Goal: Check status: Check status

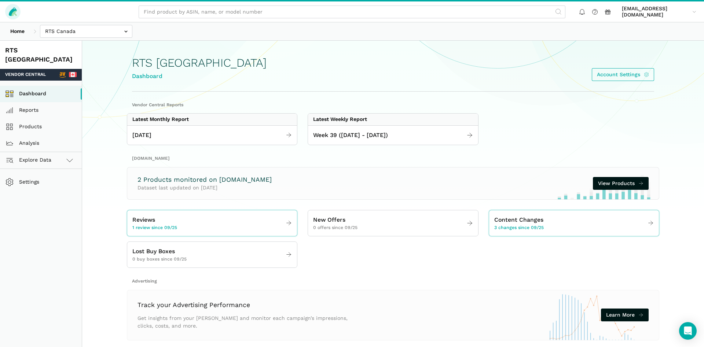
click at [12, 9] on icon at bounding box center [13, 11] width 8 height 8
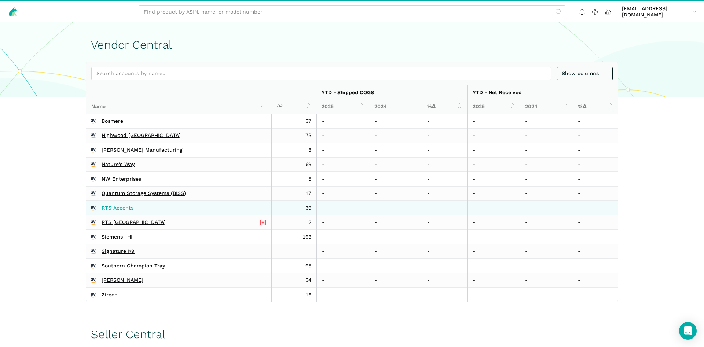
click at [114, 205] on link "RTS Accents" at bounding box center [118, 208] width 32 height 7
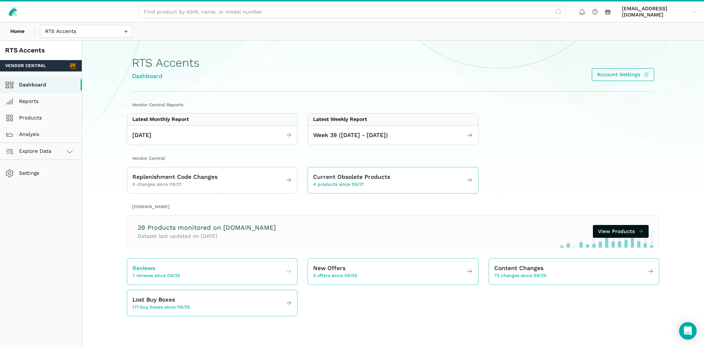
click at [222, 279] on link "Reviews 7 reviews since 09/25" at bounding box center [212, 271] width 170 height 21
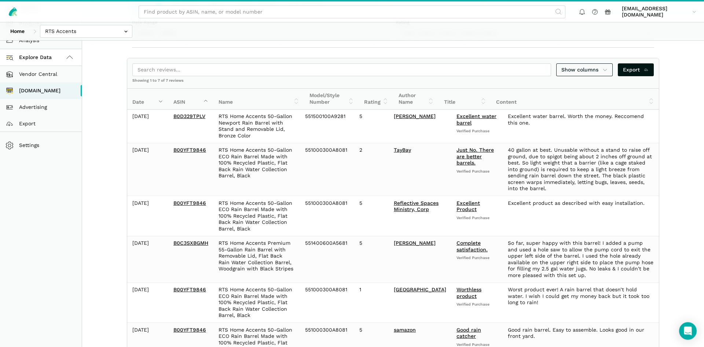
scroll to position [108, 0]
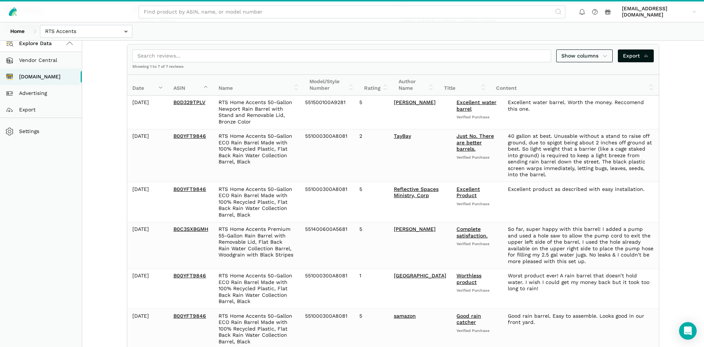
click at [301, 48] on div "Show columns Export" at bounding box center [392, 55] width 531 height 23
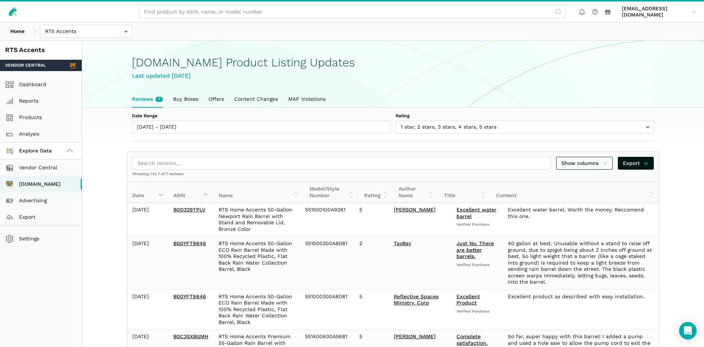
scroll to position [0, 0]
click at [174, 139] on div "Date Range [DATE] - [DATE] Rating 1 star 2 stars 3 stars 4 stars 5 stars" at bounding box center [392, 124] width 563 height 33
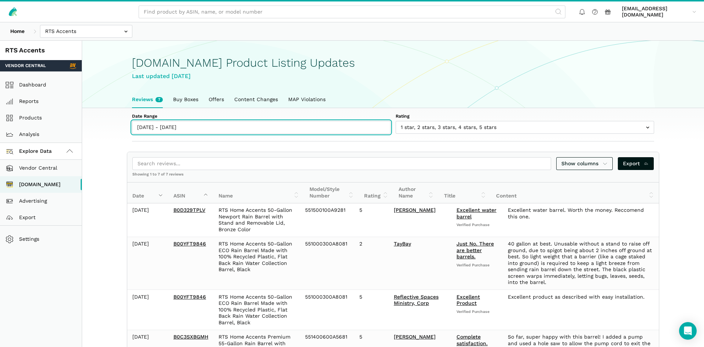
type input "[DATE]"
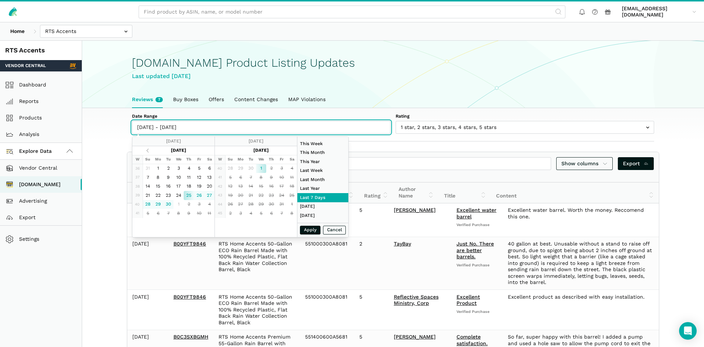
click at [174, 133] on input "[DATE] - [DATE]" at bounding box center [261, 127] width 258 height 13
type input "[DATE]"
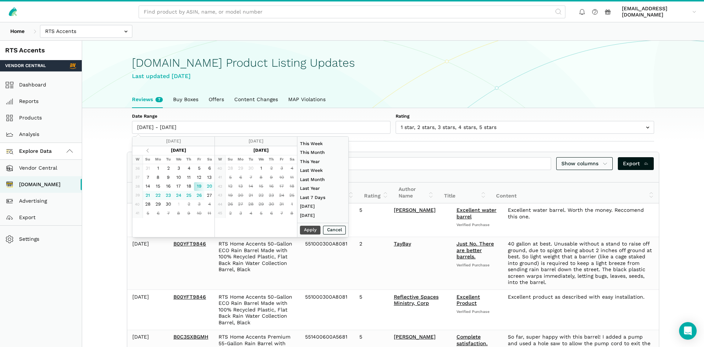
type input "[DATE]"
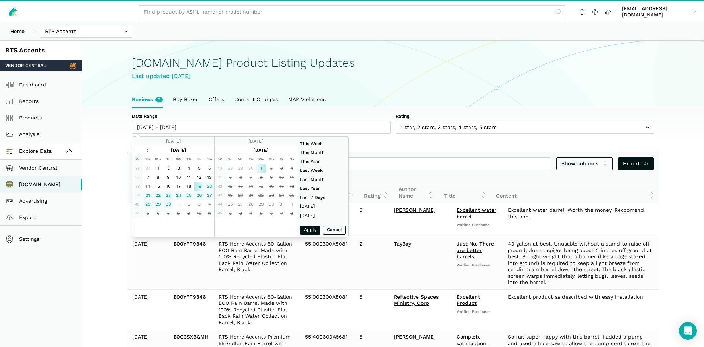
type input "[DATE]"
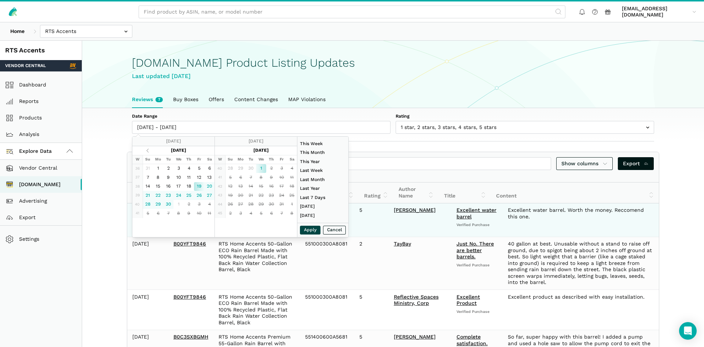
click at [308, 232] on button "Apply" at bounding box center [310, 230] width 21 height 9
type input "[DATE] - [DATE]"
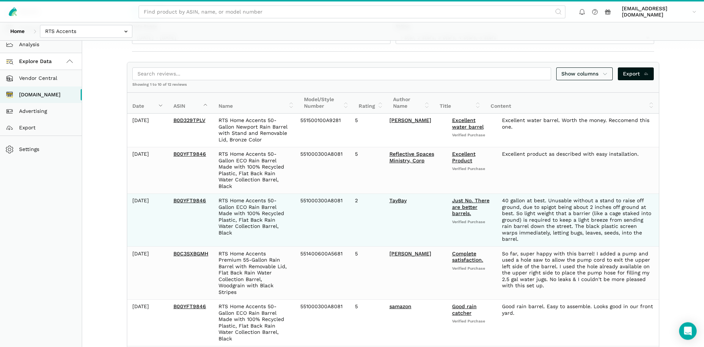
scroll to position [85, 0]
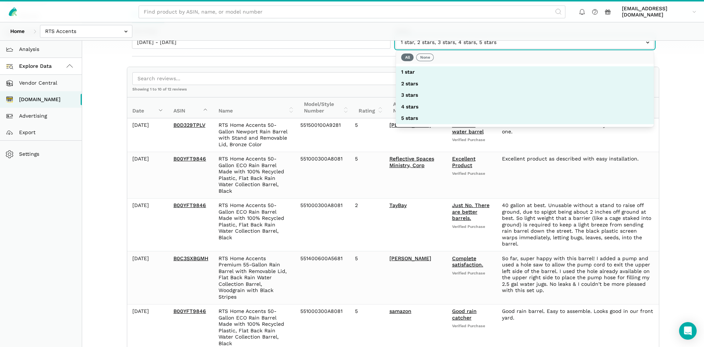
click at [483, 47] on input "text" at bounding box center [524, 42] width 258 height 13
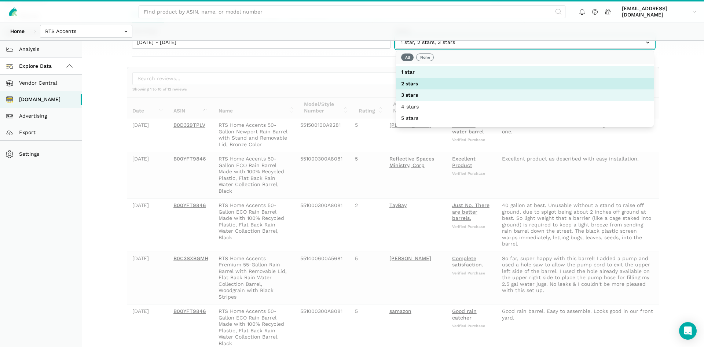
scroll to position [41, 0]
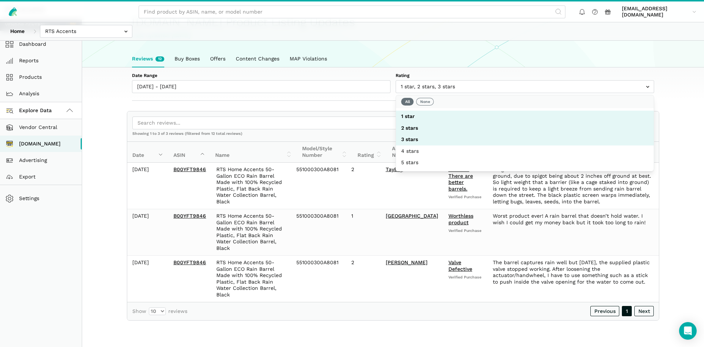
click at [513, 67] on ul "Reviews 12 Buy Boxes Offers Content Changes MAP Violations" at bounding box center [393, 59] width 532 height 17
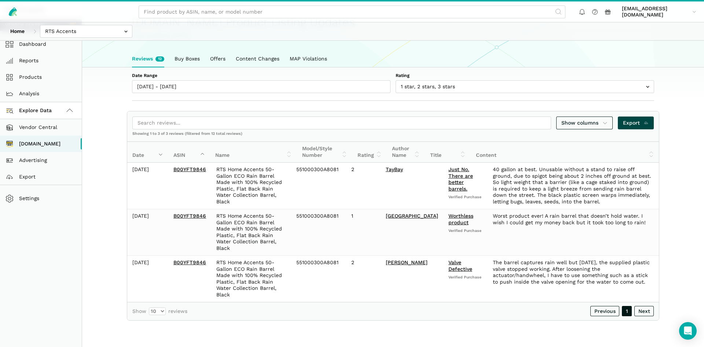
click at [644, 126] on icon at bounding box center [645, 123] width 5 height 8
